Goal: Navigation & Orientation: Find specific page/section

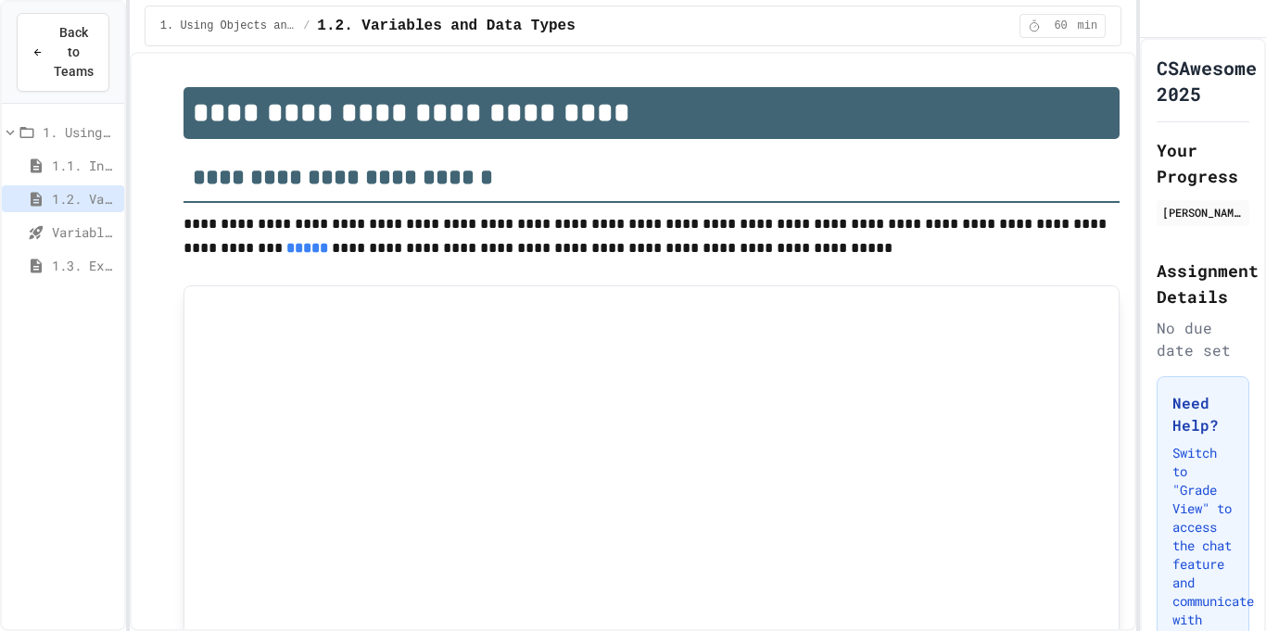
click at [1241, 524] on div "Need Help? Switch to "Grade View" to access the chat feature and communicate wi…" at bounding box center [1202, 562] width 93 height 373
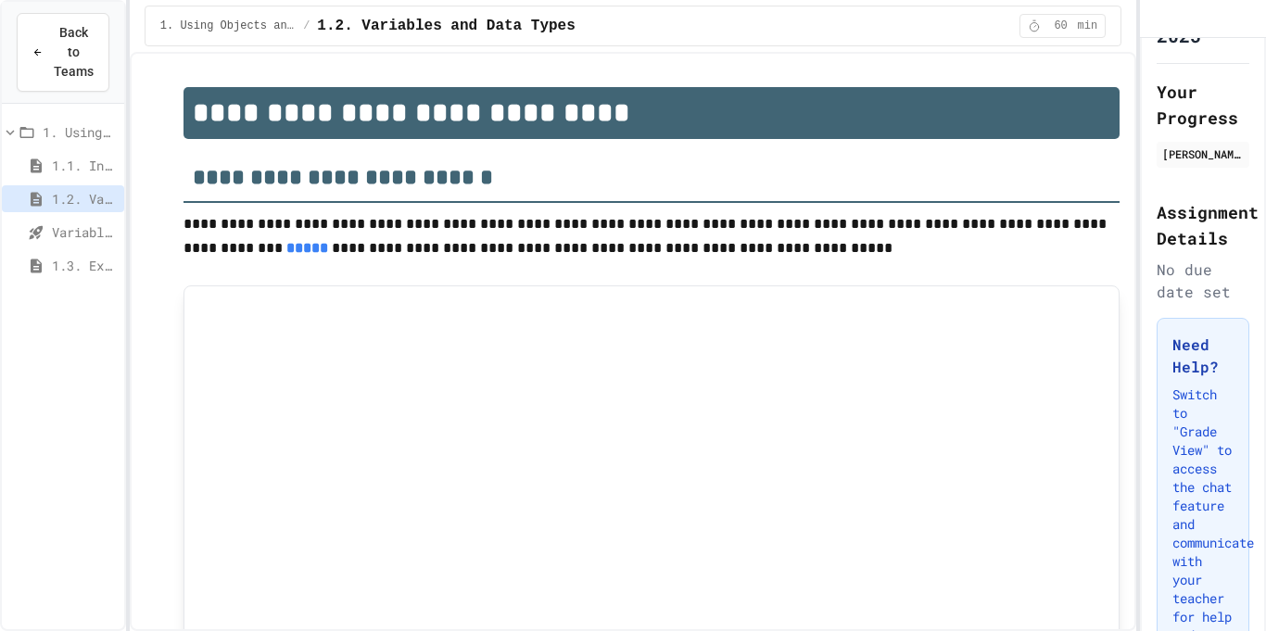
scroll to position [74, 0]
